Goal: Learn about a topic: Learn about a topic

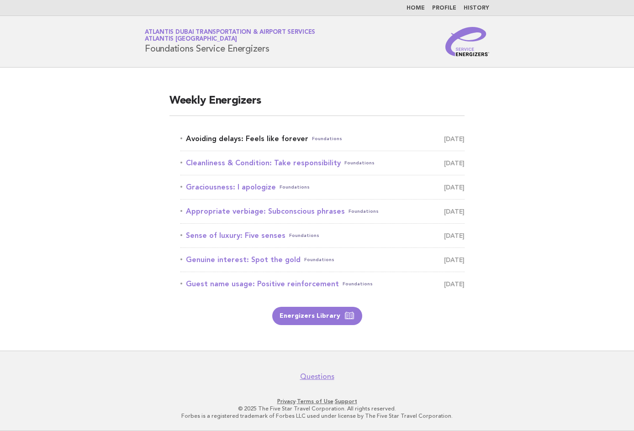
click at [293, 142] on link "Avoiding delays: Feels like forever Foundations [DATE]" at bounding box center [322, 138] width 284 height 13
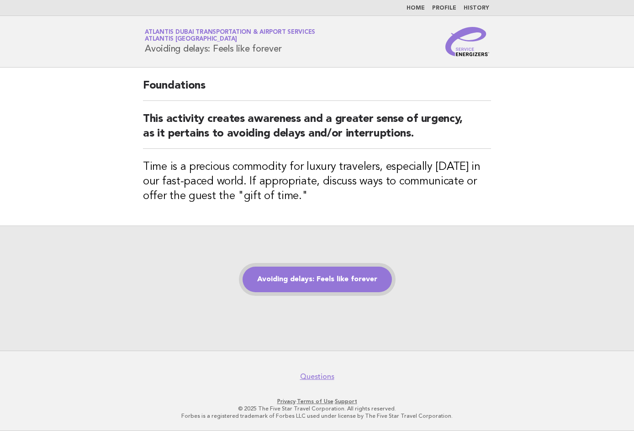
click at [351, 273] on link "Avoiding delays: Feels like forever" at bounding box center [317, 280] width 149 height 26
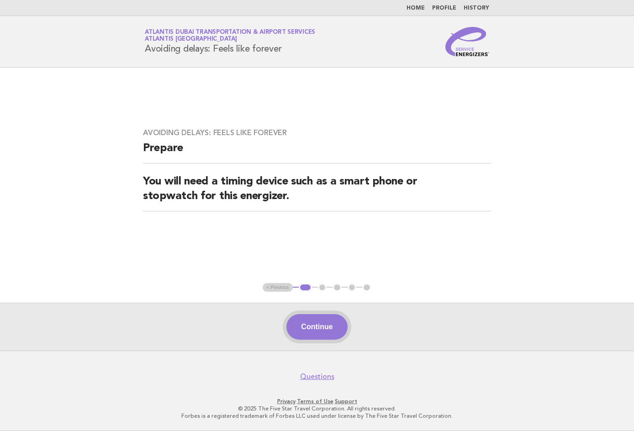
click at [333, 322] on button "Continue" at bounding box center [316, 327] width 61 height 26
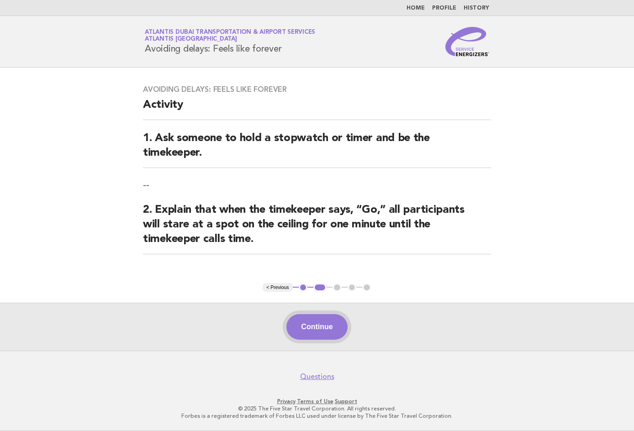
click at [331, 317] on button "Continue" at bounding box center [316, 327] width 61 height 26
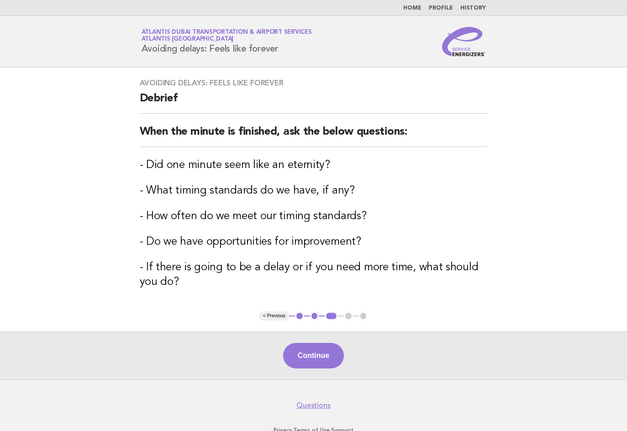
click at [324, 342] on div "Continue" at bounding box center [313, 356] width 627 height 48
click at [323, 346] on button "Continue" at bounding box center [313, 356] width 61 height 26
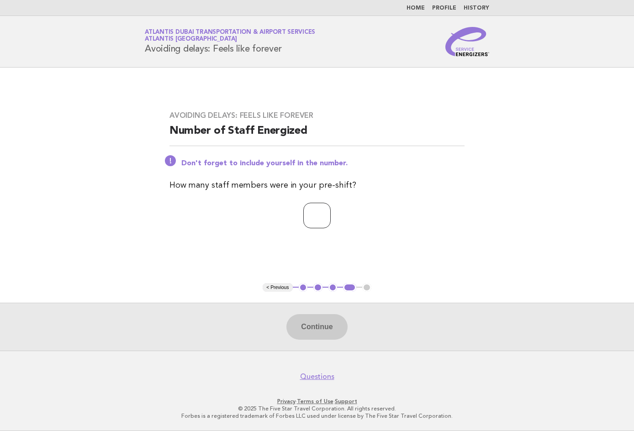
click at [304, 221] on input "number" at bounding box center [316, 216] width 27 height 26
type input "*"
click at [337, 323] on button "Continue" at bounding box center [316, 327] width 61 height 26
